Goal: Task Accomplishment & Management: Use online tool/utility

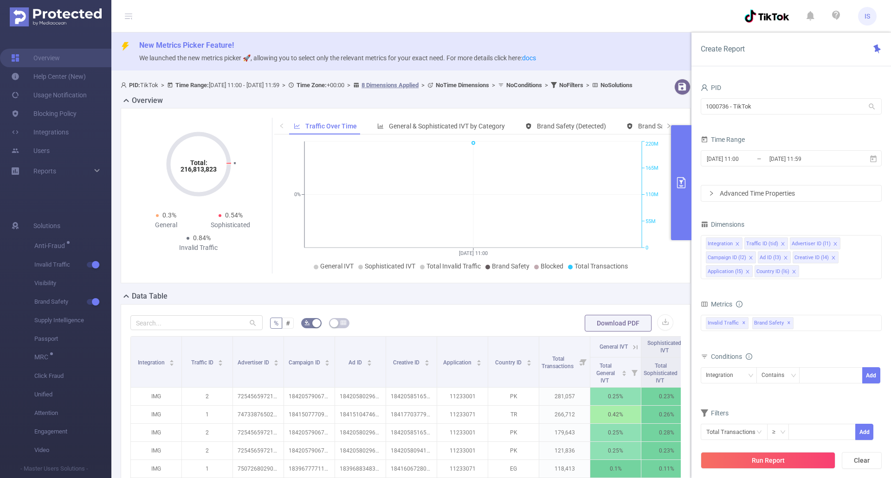
scroll to position [0, 276]
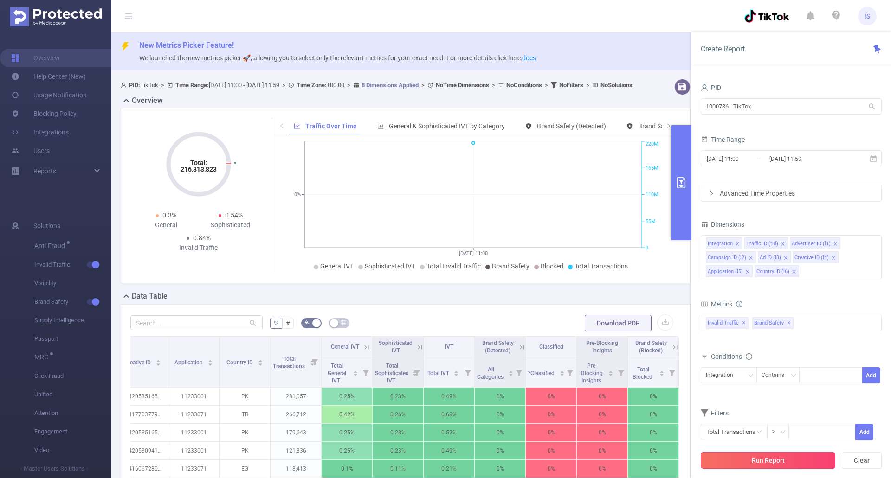
click at [768, 458] on button "Run Report" at bounding box center [768, 460] width 135 height 17
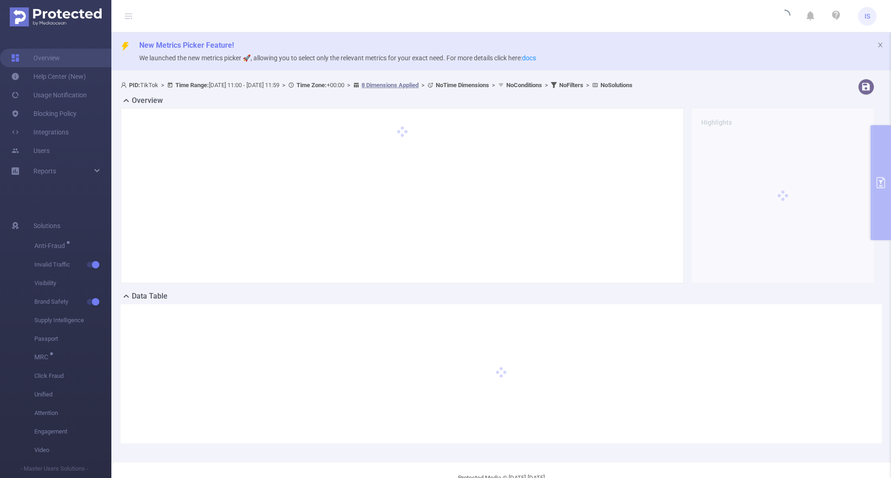
click at [516, 18] on header "IS" at bounding box center [445, 16] width 891 height 32
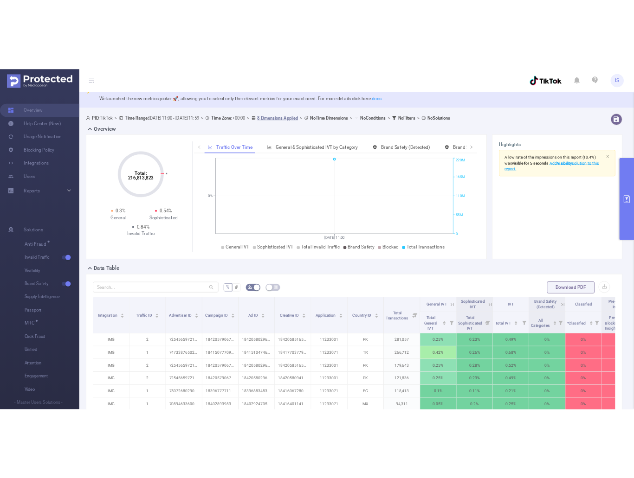
scroll to position [0, 0]
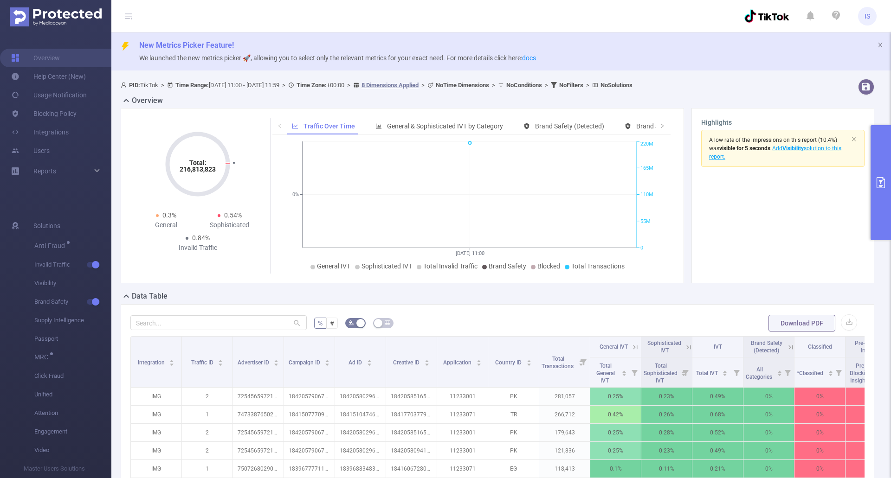
click at [878, 184] on icon "primary" at bounding box center [880, 182] width 11 height 11
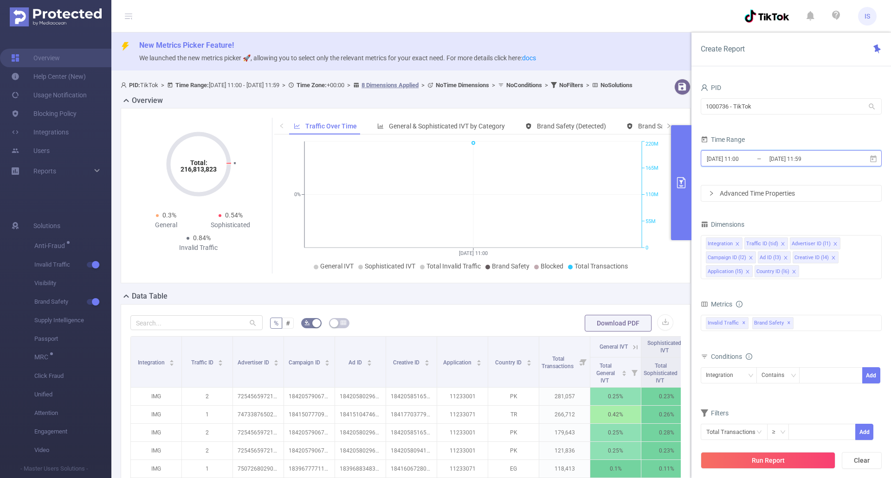
click at [872, 158] on icon at bounding box center [873, 159] width 8 height 8
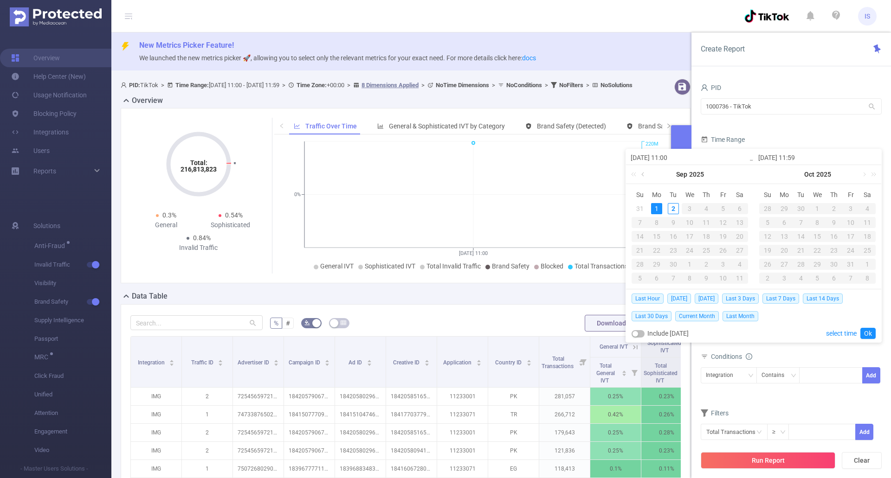
click at [640, 170] on link at bounding box center [643, 174] width 8 height 19
click at [724, 209] on div "1" at bounding box center [722, 208] width 11 height 11
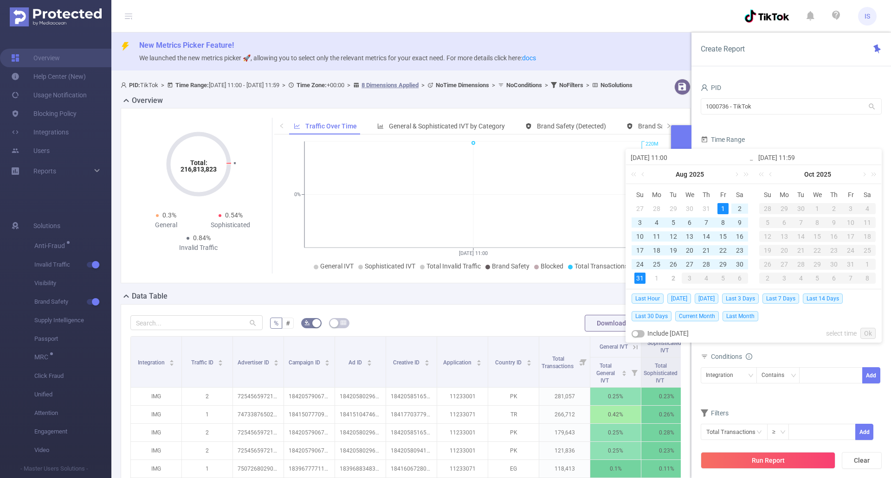
drag, startPoint x: 641, startPoint y: 281, endPoint x: 657, endPoint y: 279, distance: 15.4
click at [642, 281] on div "31" at bounding box center [639, 278] width 11 height 11
type input "2025-08-01 11:00"
type input "2025-08-31 11:59"
type input "2025-08-01 11:00"
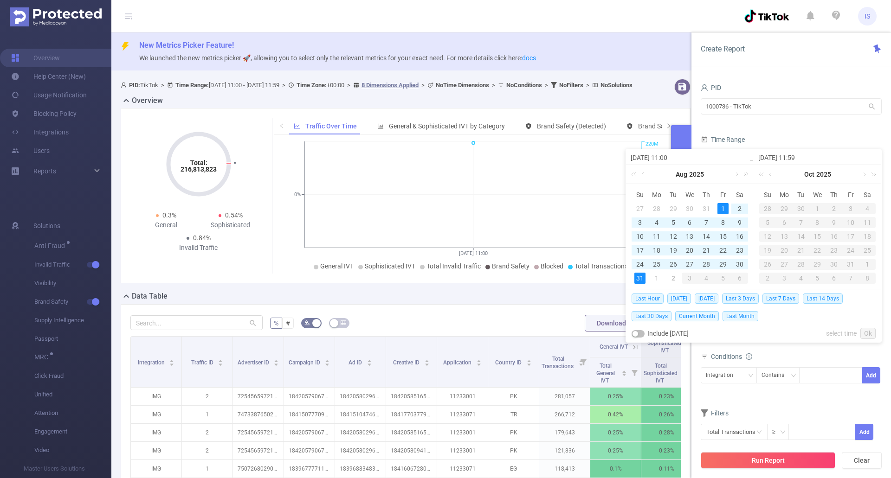
type input "2025-08-31 11:59"
click at [868, 331] on link "Ok" at bounding box center [867, 333] width 15 height 11
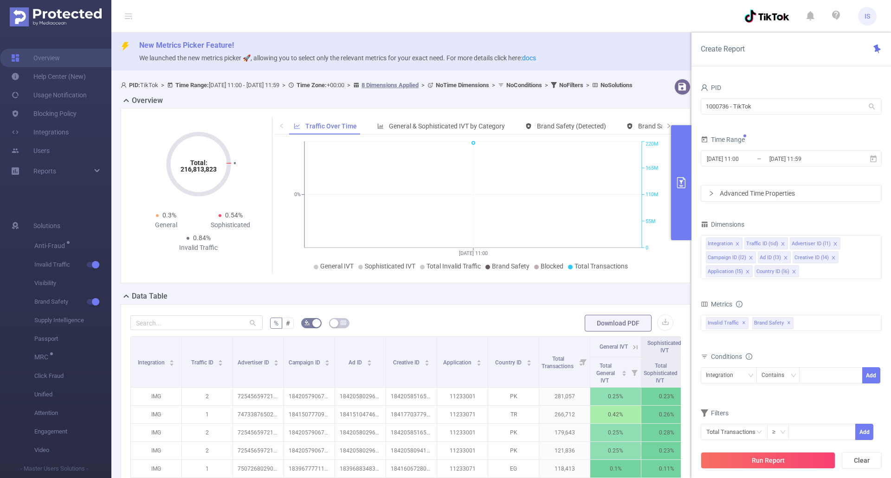
click at [809, 348] on div "Metrics Total General IVT Data Centers Disclosed Bots Known Crawlers Irregular …" at bounding box center [791, 324] width 181 height 52
click at [795, 271] on li "Country ID (l6)" at bounding box center [777, 271] width 45 height 12
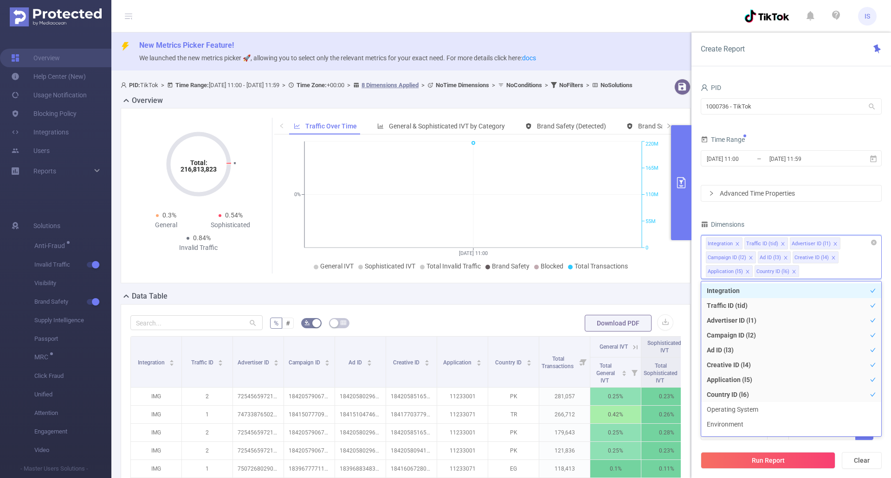
click at [746, 272] on icon "icon: close" at bounding box center [747, 272] width 5 height 5
click at [744, 271] on icon "icon: close" at bounding box center [744, 271] width 3 height 3
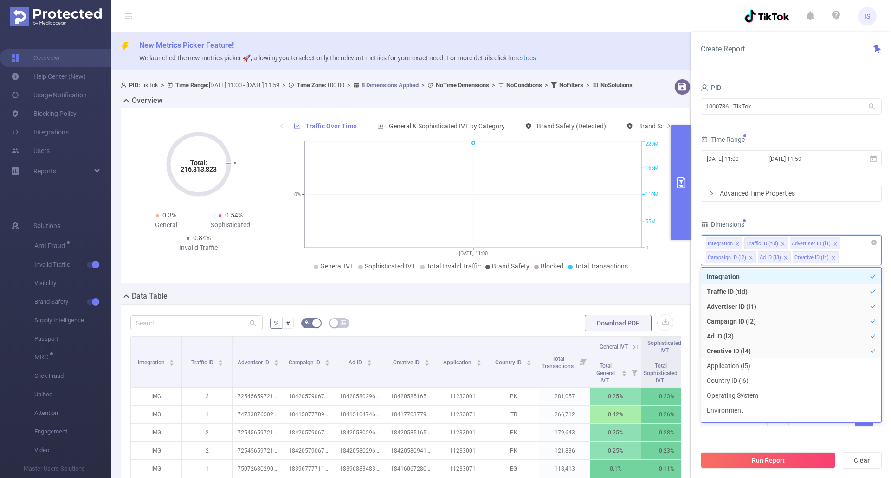
click at [778, 244] on li "Traffic ID (tid)" at bounding box center [766, 244] width 44 height 12
click at [876, 242] on icon "icon: close-circle" at bounding box center [874, 243] width 6 height 6
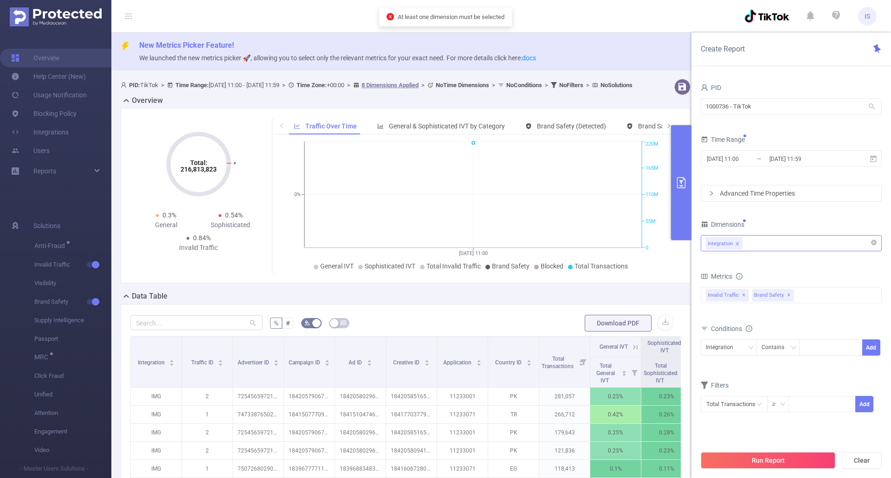
drag, startPoint x: 845, startPoint y: 205, endPoint x: 818, endPoint y: 215, distance: 28.5
click at [845, 205] on div "PID 1000736 - TikTok 1000736 - TikTok Time Range 2025-08-01 11:00 _ 2025-08-31 …" at bounding box center [791, 252] width 181 height 343
click at [772, 458] on button "Run Report" at bounding box center [768, 460] width 135 height 17
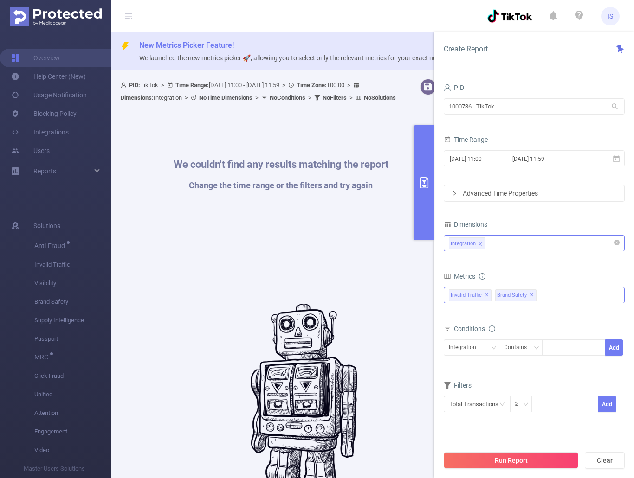
click at [530, 295] on span "✕" at bounding box center [532, 295] width 4 height 11
click at [504, 297] on div "Invalid Traffic ✕" at bounding box center [534, 295] width 181 height 16
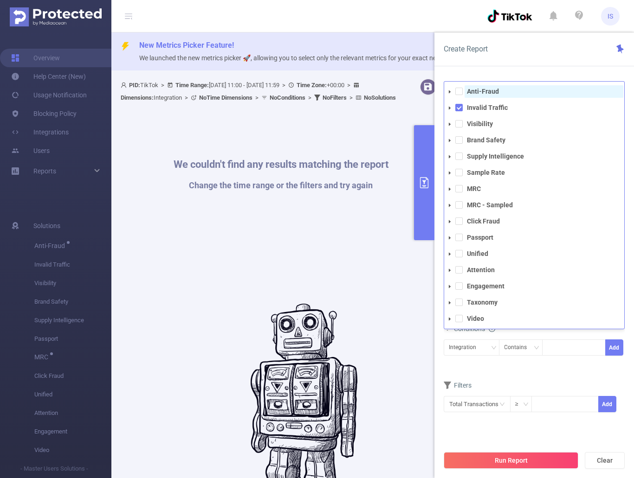
click at [487, 87] on span "Anti-Fraud" at bounding box center [544, 91] width 159 height 13
click at [551, 384] on div "Filters" at bounding box center [534, 386] width 181 height 15
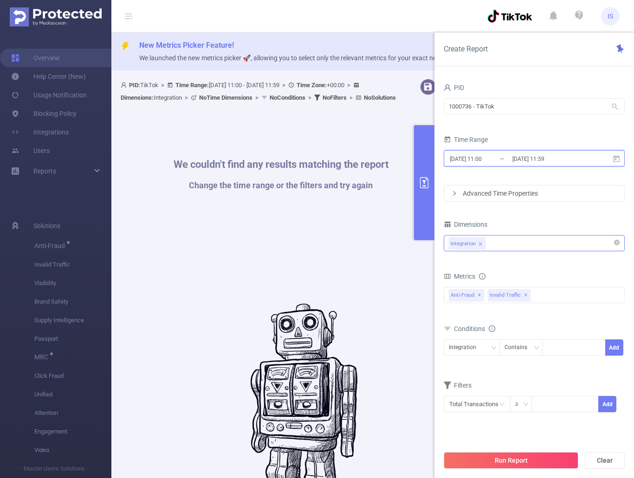
click at [618, 157] on icon at bounding box center [616, 158] width 6 height 7
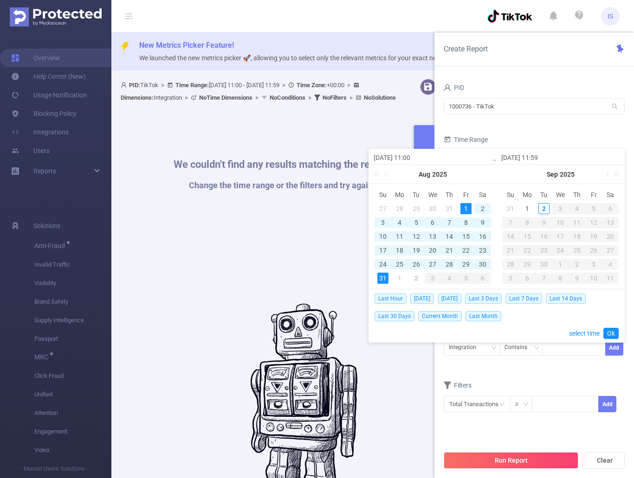
click at [466, 205] on div "1" at bounding box center [465, 208] width 11 height 11
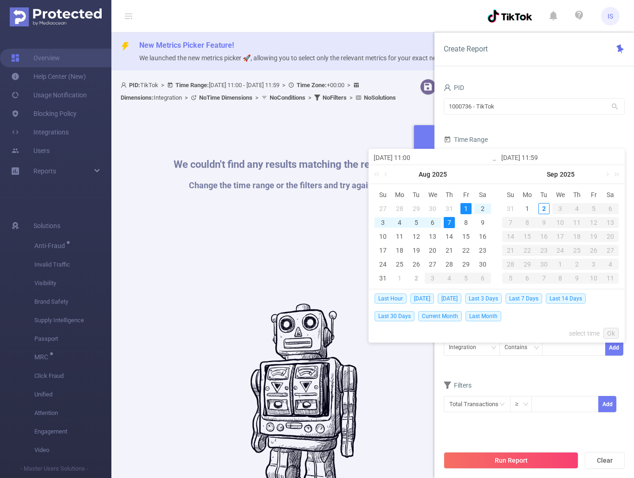
click at [448, 221] on div "7" at bounding box center [449, 222] width 11 height 11
type input "2025-08-07 11:59"
click at [614, 336] on link "Ok" at bounding box center [610, 333] width 15 height 11
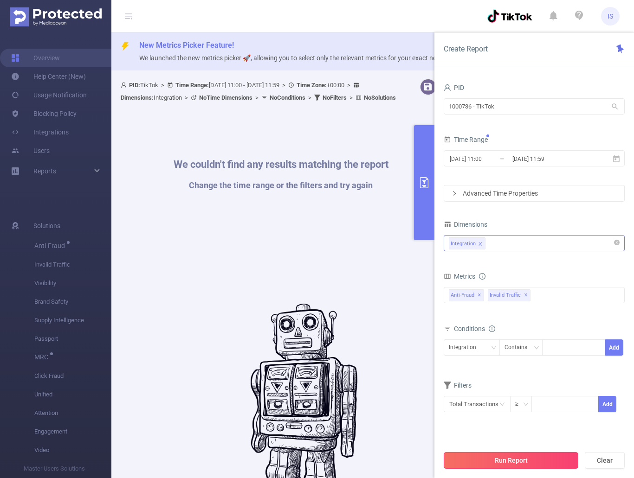
click at [523, 455] on button "Run Report" at bounding box center [511, 460] width 135 height 17
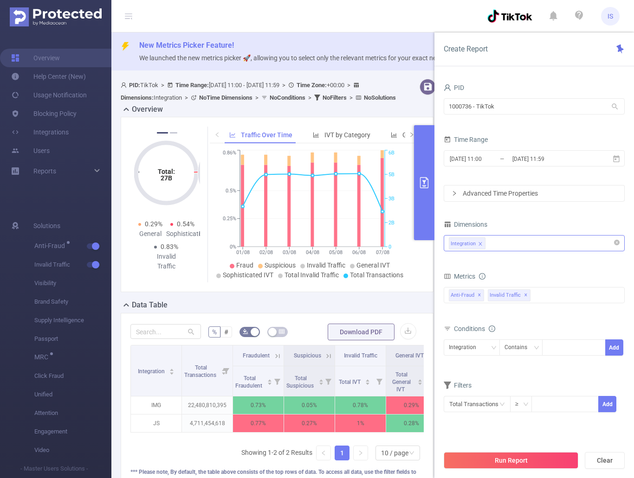
click at [426, 176] on button "primary" at bounding box center [424, 182] width 20 height 115
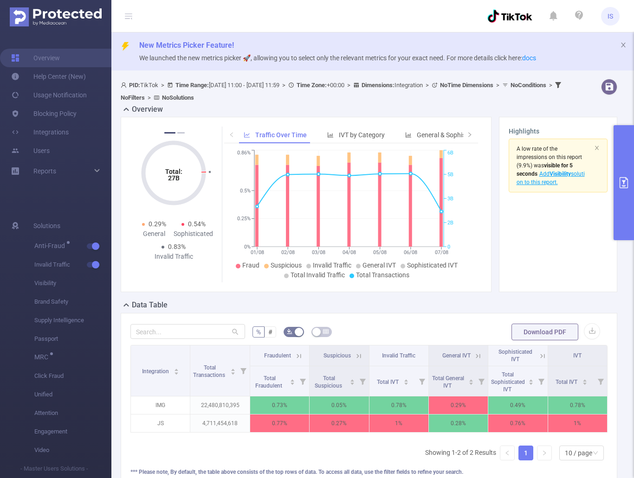
scroll to position [0, 2]
click at [593, 457] on icon "icon: down" at bounding box center [596, 454] width 6 height 6
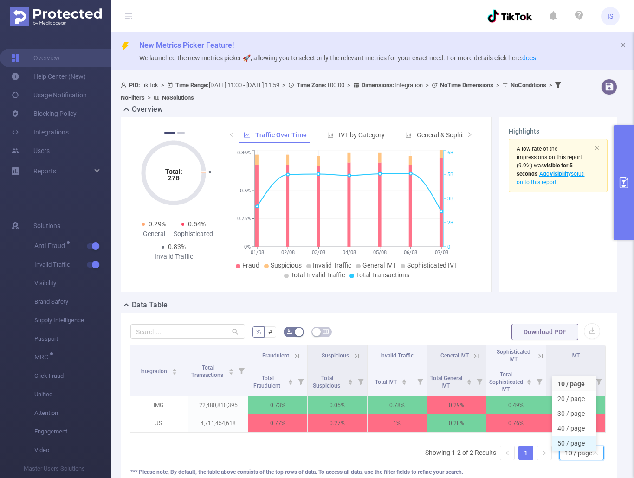
click at [577, 440] on li "50 / page" at bounding box center [574, 443] width 45 height 15
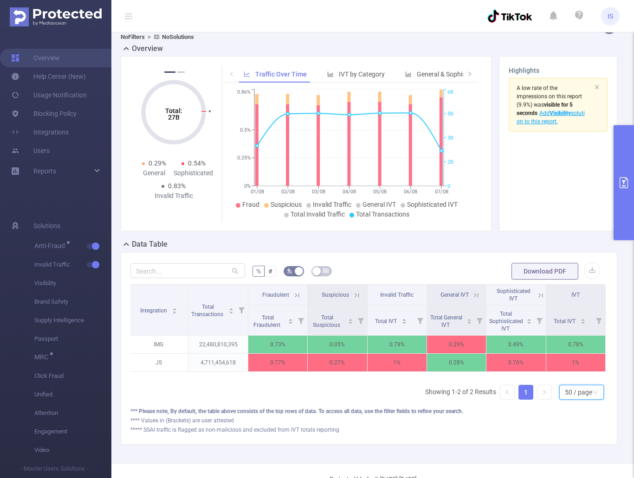
scroll to position [0, 0]
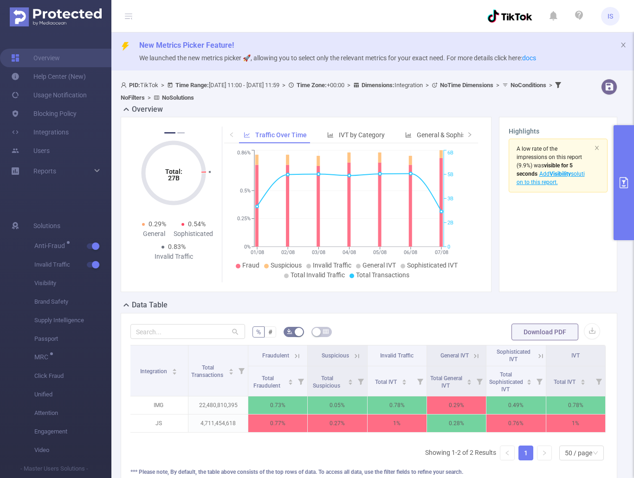
click at [625, 174] on button "primary" at bounding box center [623, 182] width 20 height 115
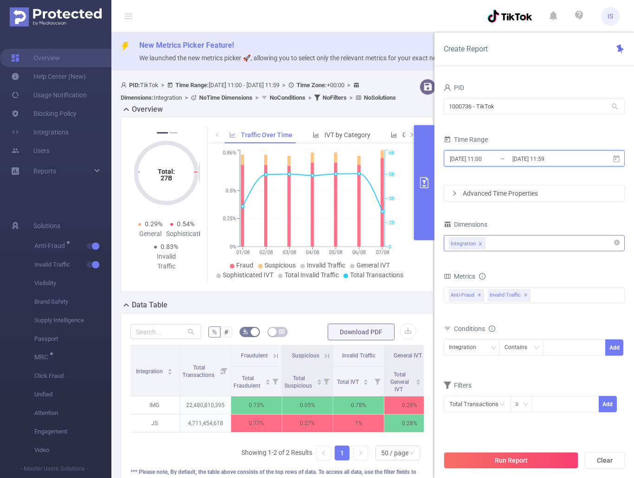
click at [613, 159] on icon at bounding box center [616, 159] width 8 height 8
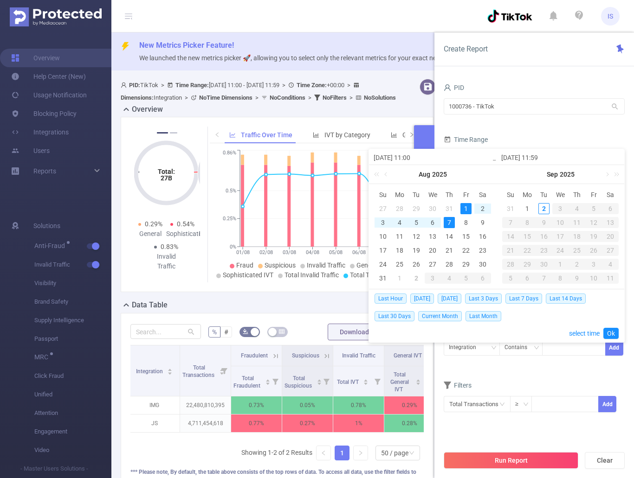
click at [467, 205] on div "1" at bounding box center [465, 208] width 11 height 11
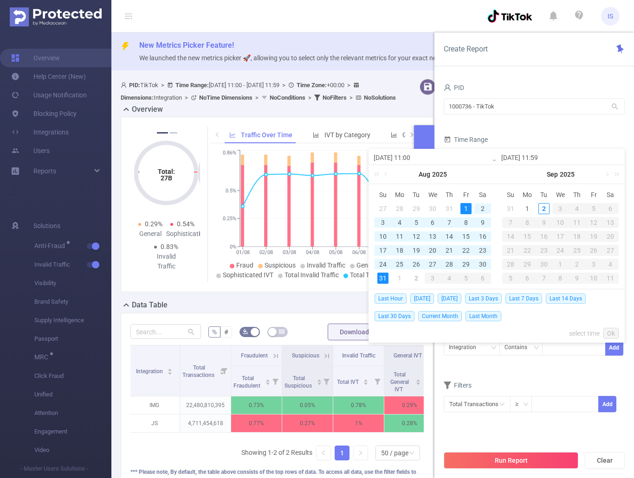
click at [381, 276] on div "31" at bounding box center [382, 278] width 11 height 11
type input "2025-08-31 11:59"
click at [610, 333] on link "Ok" at bounding box center [610, 333] width 15 height 11
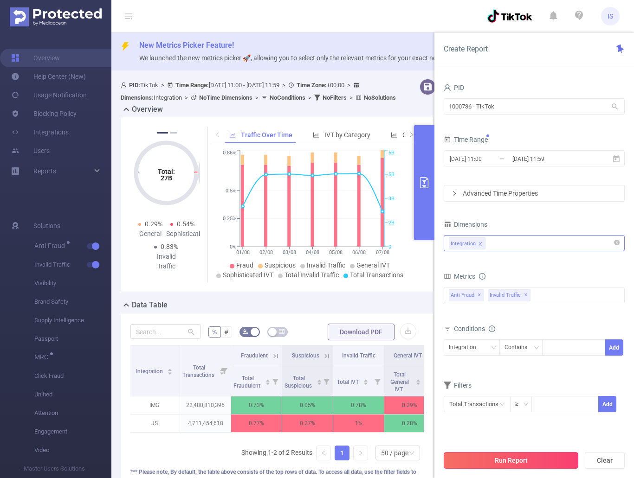
click at [508, 457] on button "Run Report" at bounding box center [511, 460] width 135 height 17
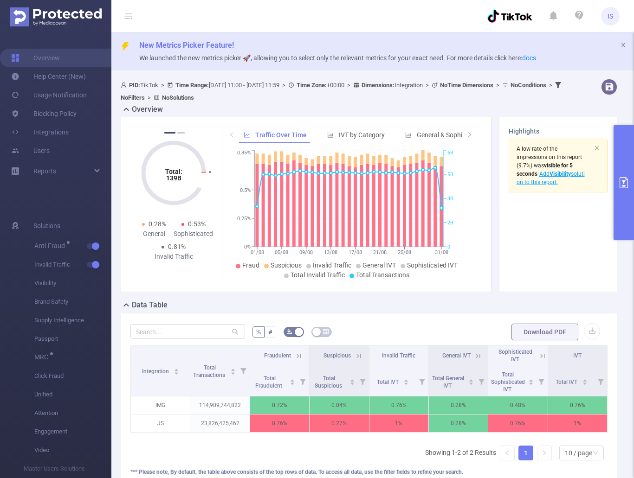
click at [630, 194] on button "primary" at bounding box center [623, 182] width 20 height 115
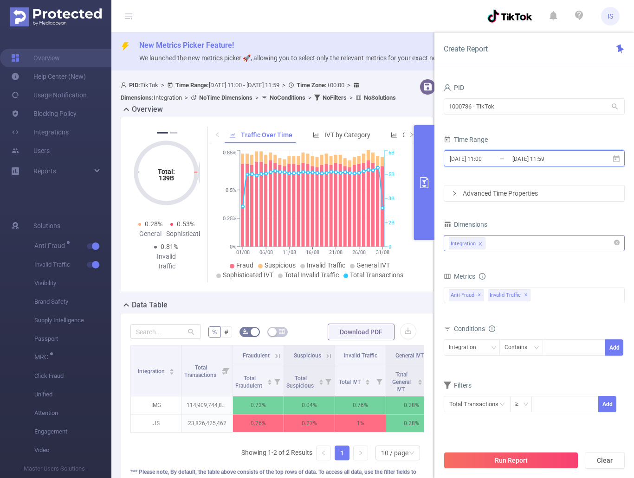
click at [614, 155] on icon at bounding box center [616, 159] width 8 height 8
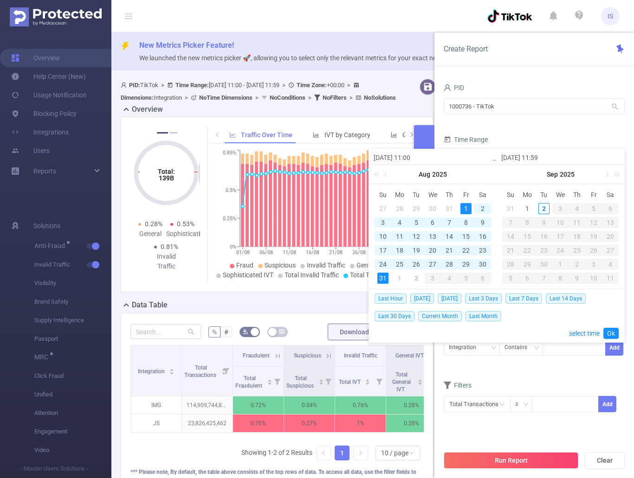
click at [562, 122] on form "PID 1000736 - TikTok 1000736 - TikTok Time Range 2025-08-01 11:00 _ 2025-08-31 …" at bounding box center [534, 141] width 181 height 121
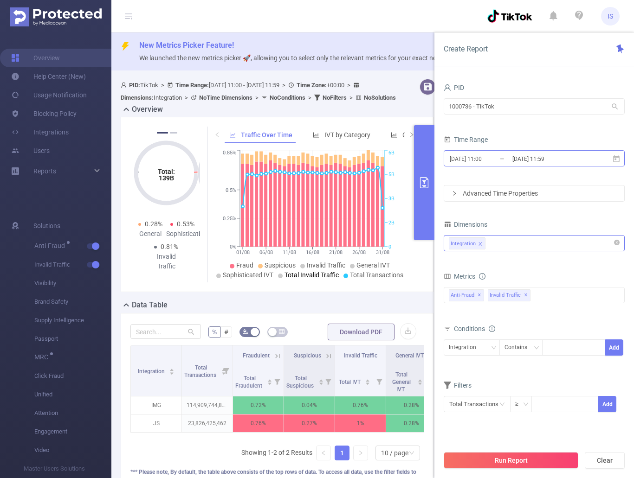
drag, startPoint x: 462, startPoint y: 160, endPoint x: 576, endPoint y: 158, distance: 114.2
click at [576, 158] on span "2025-08-01 11:00 _ 2025-08-31 11:59" at bounding box center [534, 158] width 181 height 16
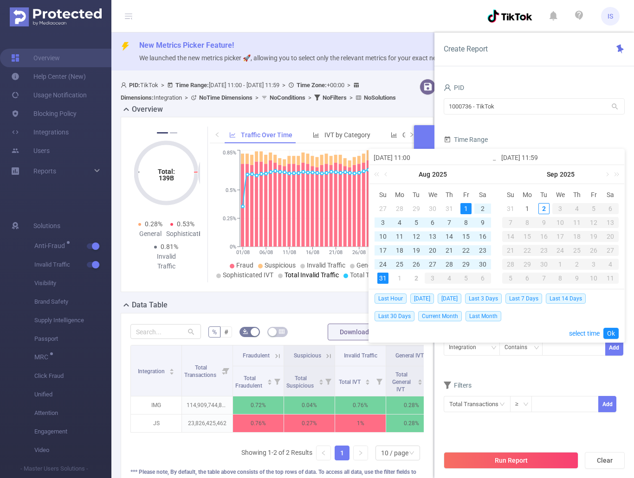
click at [576, 158] on input "2025-08-31 11:59" at bounding box center [560, 157] width 118 height 11
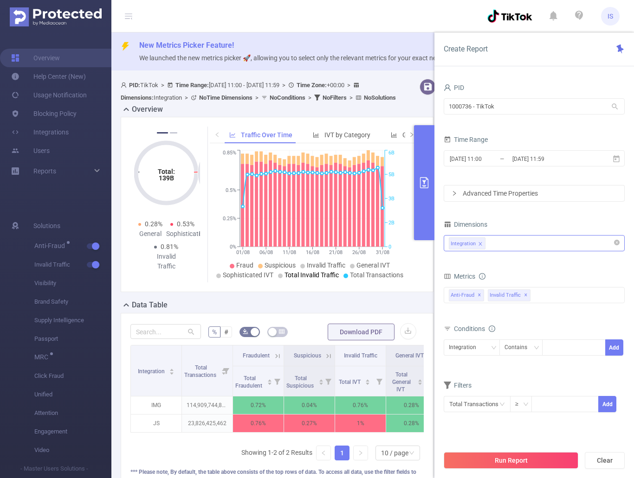
click at [492, 123] on form "PID 1000736 - TikTok 1000736 - TikTok Time Range 2025-08-01 11:00 _ 2025-08-31 …" at bounding box center [534, 141] width 181 height 121
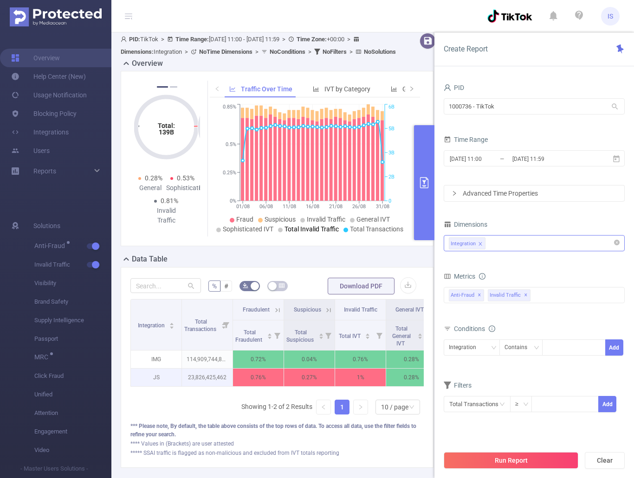
scroll to position [113, 0]
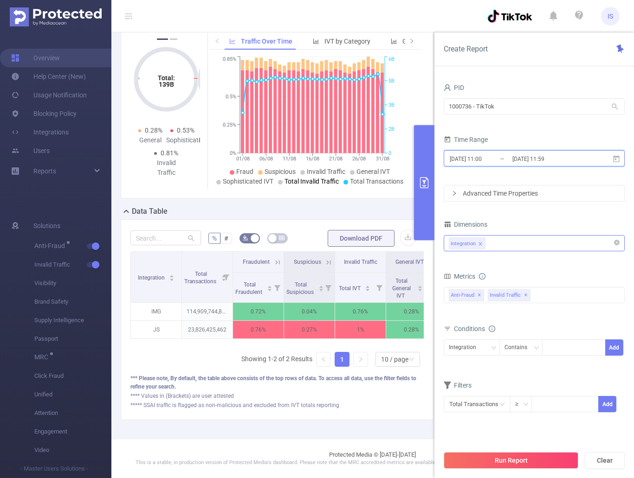
click at [611, 151] on span "2025-08-01 11:00 _ 2025-08-31 11:59" at bounding box center [534, 158] width 181 height 16
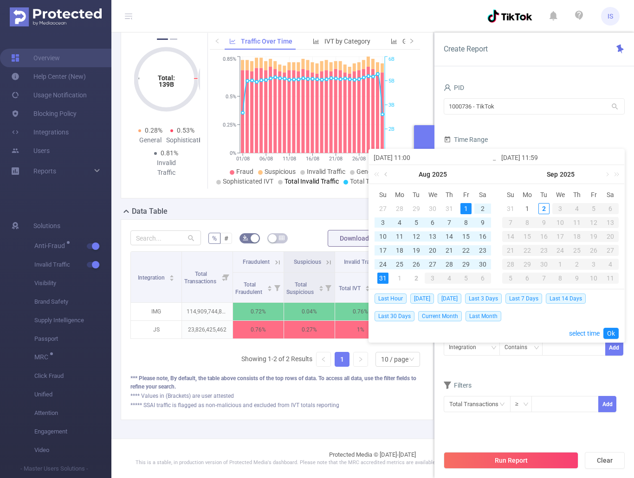
click at [387, 174] on link at bounding box center [386, 174] width 8 height 19
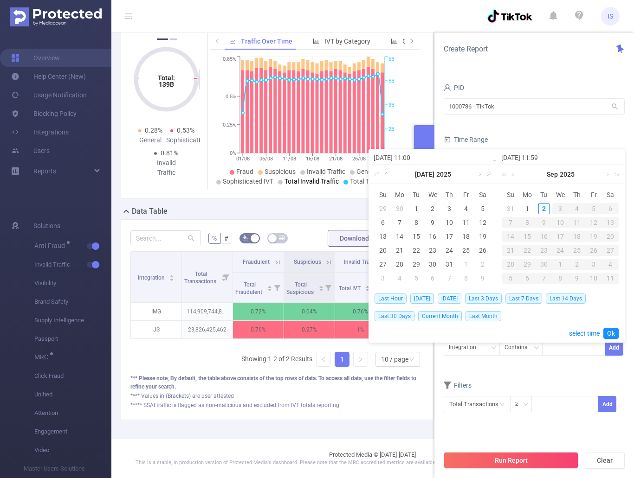
click at [387, 174] on link at bounding box center [386, 174] width 8 height 19
click at [546, 123] on form "PID 1000736 - TikTok 1000736 - TikTok Time Range 2025-08-01 11:00 _ 2025-08-31 …" at bounding box center [534, 141] width 181 height 121
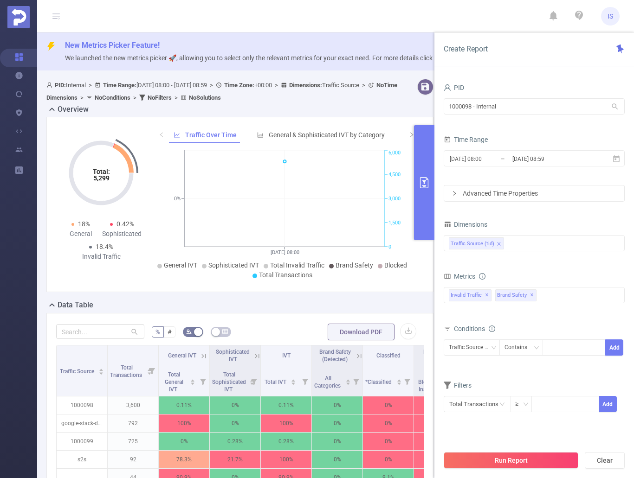
click at [424, 187] on icon "primary" at bounding box center [424, 182] width 8 height 11
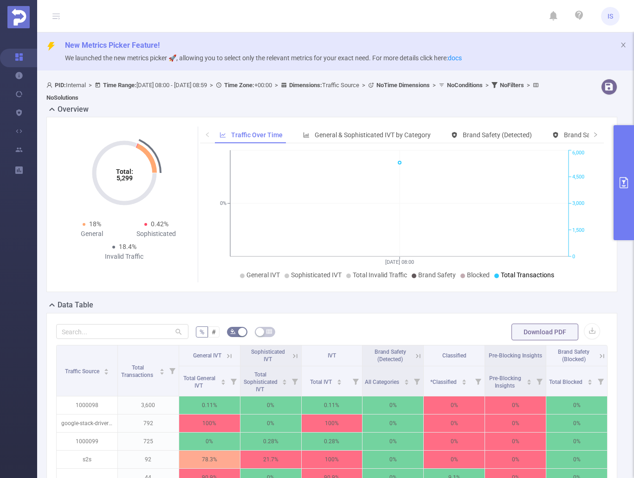
click at [630, 194] on button "primary" at bounding box center [623, 182] width 20 height 115
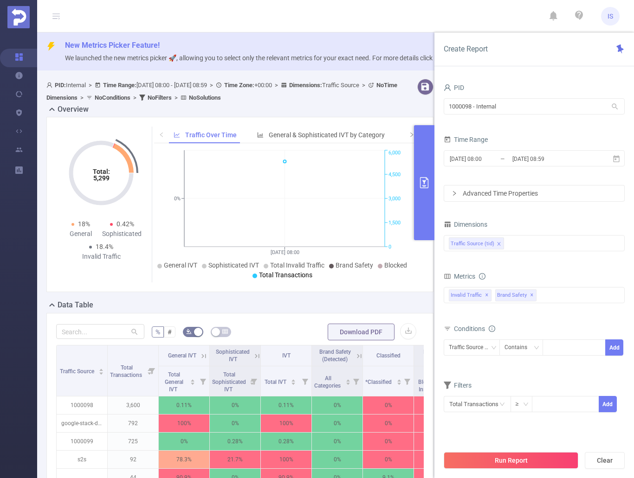
click at [529, 461] on button "Run Report" at bounding box center [511, 460] width 135 height 17
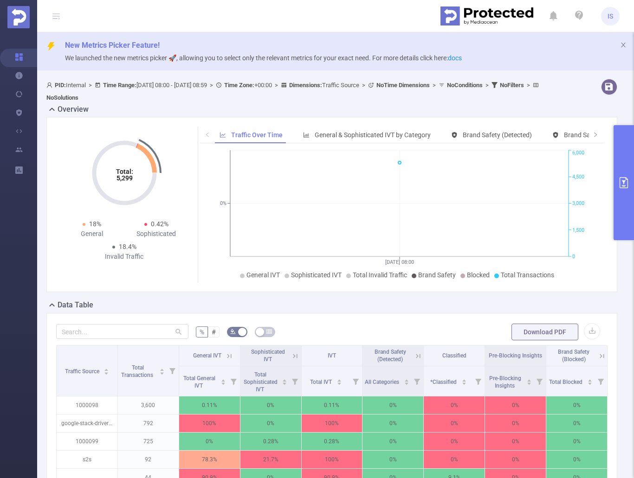
click at [624, 181] on icon "primary" at bounding box center [624, 182] width 8 height 11
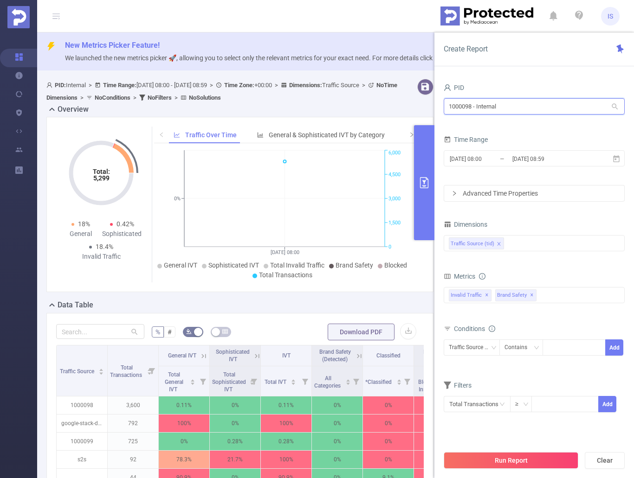
drag, startPoint x: 516, startPoint y: 104, endPoint x: 444, endPoint y: 112, distance: 72.8
click at [444, 112] on input "1000098 - Internal" at bounding box center [534, 106] width 181 height 16
type input "736"
click at [540, 126] on li "1000736 - TikTok 5B [362M rows]" at bounding box center [534, 125] width 181 height 15
click at [615, 158] on icon at bounding box center [616, 159] width 8 height 8
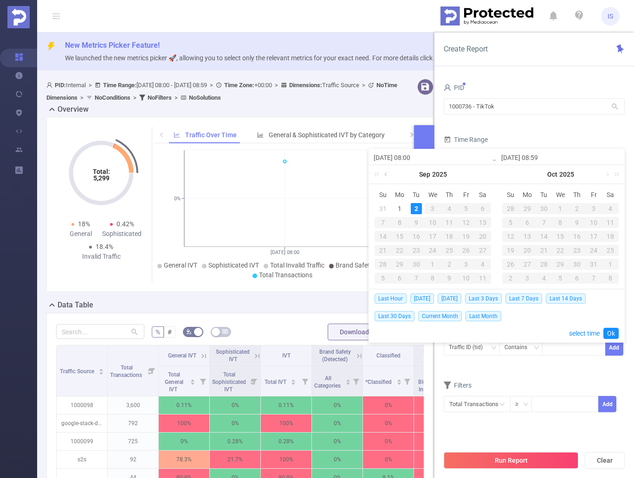
click at [387, 169] on link at bounding box center [386, 174] width 8 height 19
click at [387, 173] on link at bounding box center [386, 174] width 8 height 19
click at [382, 207] on div "1" at bounding box center [382, 208] width 11 height 11
click at [517, 176] on link at bounding box center [514, 174] width 8 height 19
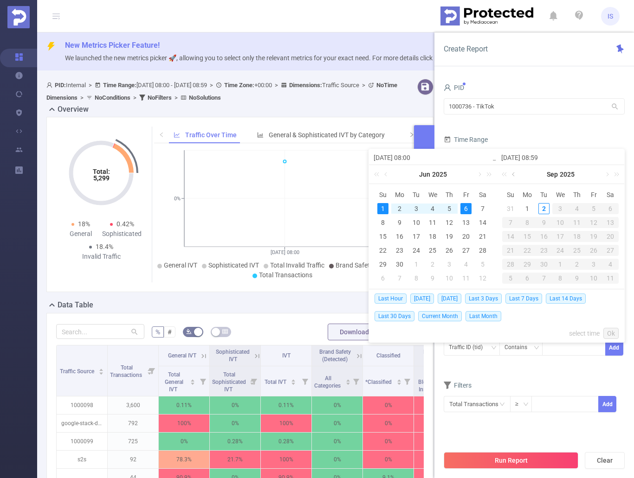
click at [516, 173] on link at bounding box center [514, 174] width 8 height 19
click at [509, 279] on div "31" at bounding box center [510, 278] width 11 height 11
type input "[DATE] 08:00"
type input "[DATE] 08:59"
type input "[DATE] 08:00"
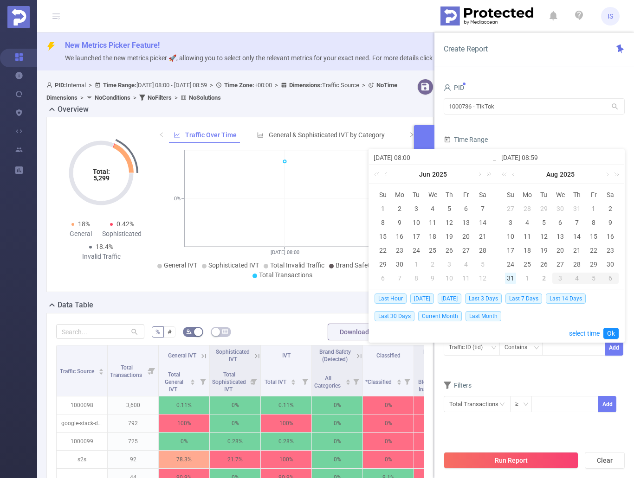
type input "[DATE] 08:59"
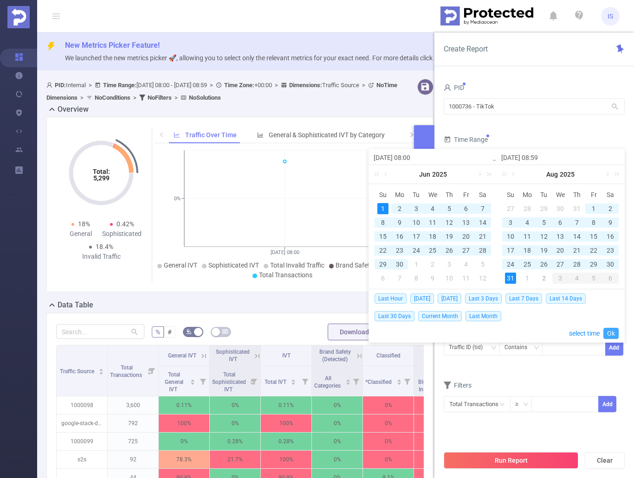
click at [612, 333] on link "Ok" at bounding box center [610, 333] width 15 height 11
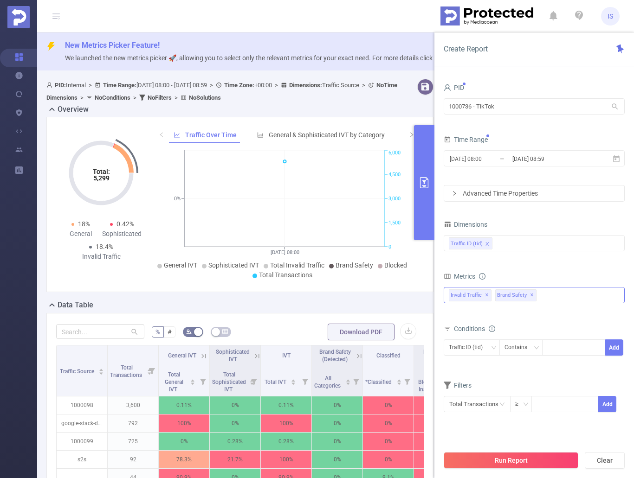
click at [531, 295] on span "✕" at bounding box center [532, 295] width 4 height 11
click at [502, 296] on div "Invalid Traffic ✕" at bounding box center [534, 295] width 181 height 16
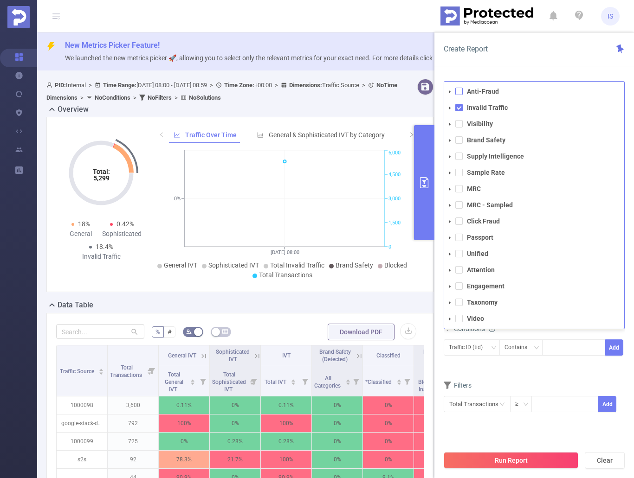
click at [458, 88] on span at bounding box center [458, 91] width 7 height 7
click at [555, 377] on form "Dimensions Traffic ID (tid) Metrics total Total General IVT Data Centers Disclo…" at bounding box center [534, 321] width 181 height 207
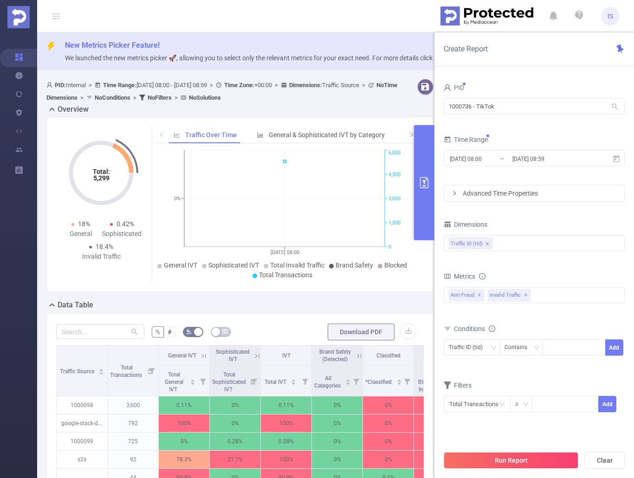
click at [541, 313] on div "total Total General IVT Data Centers Disclosed Bots Known Crawlers Irregular Ac…" at bounding box center [534, 300] width 181 height 27
click at [528, 460] on button "Run Report" at bounding box center [511, 460] width 135 height 17
